Goal: Task Accomplishment & Management: Use online tool/utility

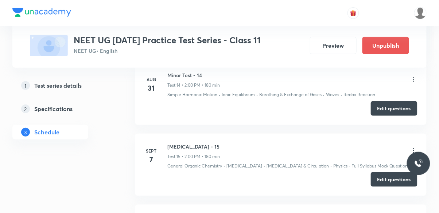
scroll to position [1327, 0]
click at [388, 115] on button "Edit questions" at bounding box center [394, 108] width 47 height 15
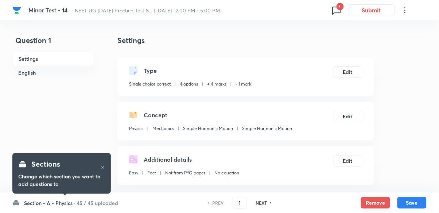
click at [332, 11] on icon at bounding box center [337, 10] width 12 height 12
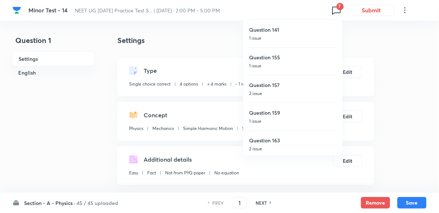
scroll to position [57, 0]
click at [264, 107] on h6 "Question 159" at bounding box center [292, 111] width 87 height 8
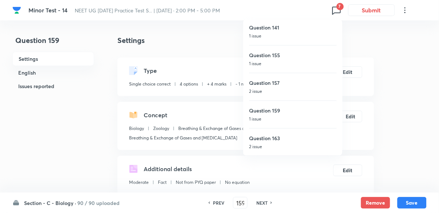
type input "159"
checkbox input "false"
checkbox input "true"
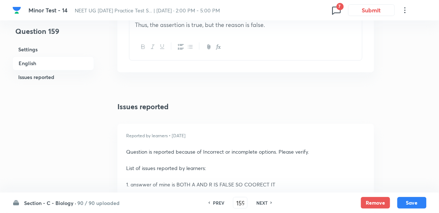
scroll to position [992, 0]
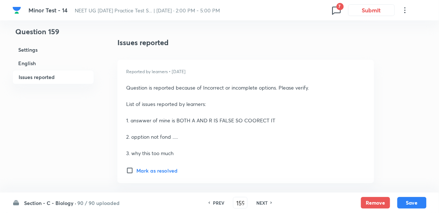
click at [335, 11] on icon at bounding box center [337, 10] width 12 height 12
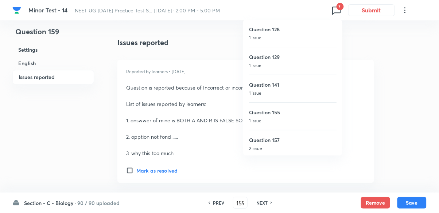
scroll to position [57, 0]
click at [265, 139] on h6 "Question 163" at bounding box center [292, 139] width 87 height 8
type input "163"
checkbox input "false"
checkbox input "true"
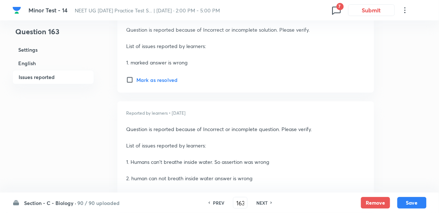
click at [336, 7] on icon at bounding box center [336, 11] width 8 height 8
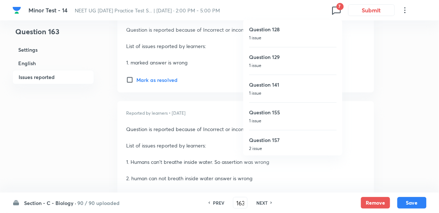
click at [263, 57] on h6 "Question 129" at bounding box center [292, 57] width 87 height 8
type input "129"
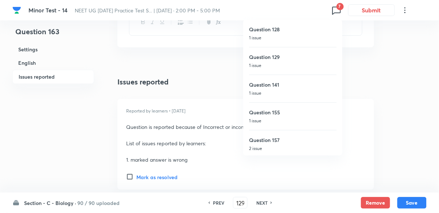
checkbox input "false"
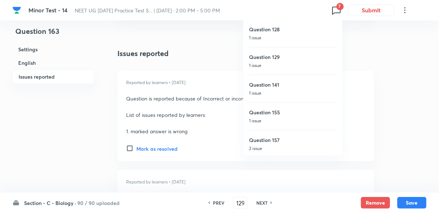
checkbox input "true"
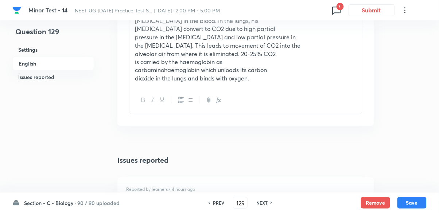
scroll to position [864, 0]
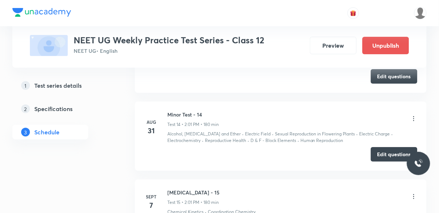
scroll to position [1261, 0]
click at [385, 155] on button "Edit questions" at bounding box center [394, 155] width 47 height 15
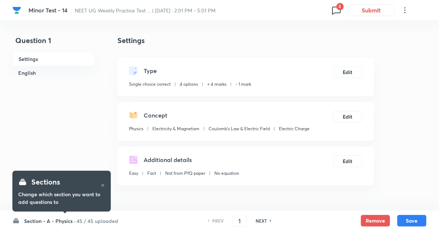
checkbox input "true"
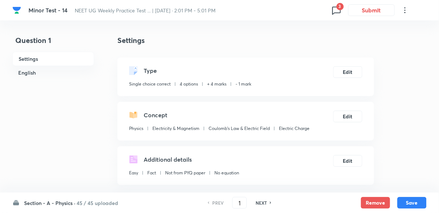
click at [336, 9] on icon at bounding box center [337, 10] width 12 height 12
click at [293, 54] on h6 "Question 138" at bounding box center [292, 57] width 87 height 8
type input "138"
checkbox input "true"
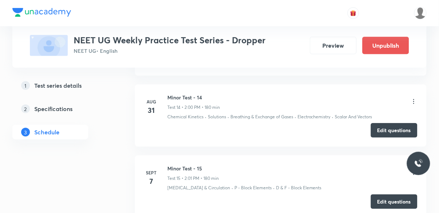
scroll to position [1331, 0]
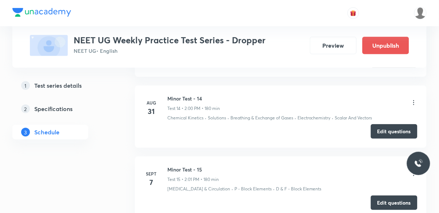
click at [390, 128] on button "Edit questions" at bounding box center [394, 131] width 47 height 15
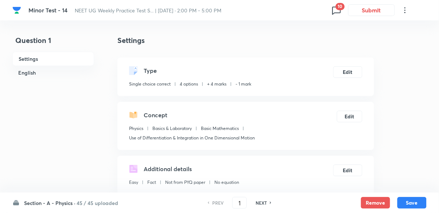
click at [331, 12] on icon at bounding box center [337, 10] width 12 height 12
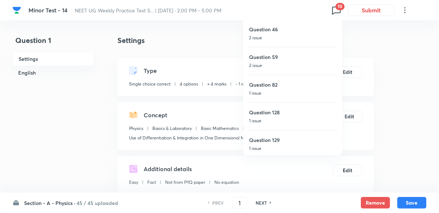
click at [293, 146] on p "1 issue" at bounding box center [292, 148] width 87 height 7
type input "129"
checkbox input "false"
checkbox input "true"
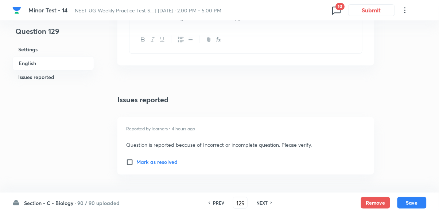
scroll to position [949, 0]
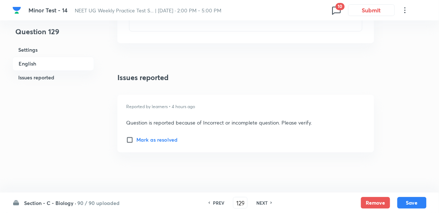
click at [340, 9] on span "10" at bounding box center [339, 6] width 9 height 7
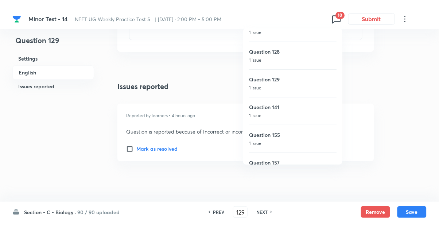
scroll to position [140, 0]
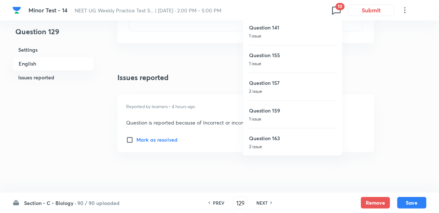
click at [291, 138] on h6 "Question 163" at bounding box center [292, 139] width 87 height 8
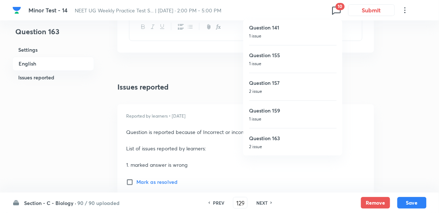
type input "163"
checkbox input "false"
checkbox input "true"
